Goal: Task Accomplishment & Management: Manage account settings

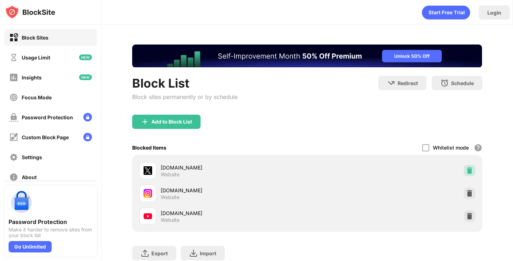
click at [466, 169] on img at bounding box center [469, 170] width 7 height 7
